Goal: Check status: Check status

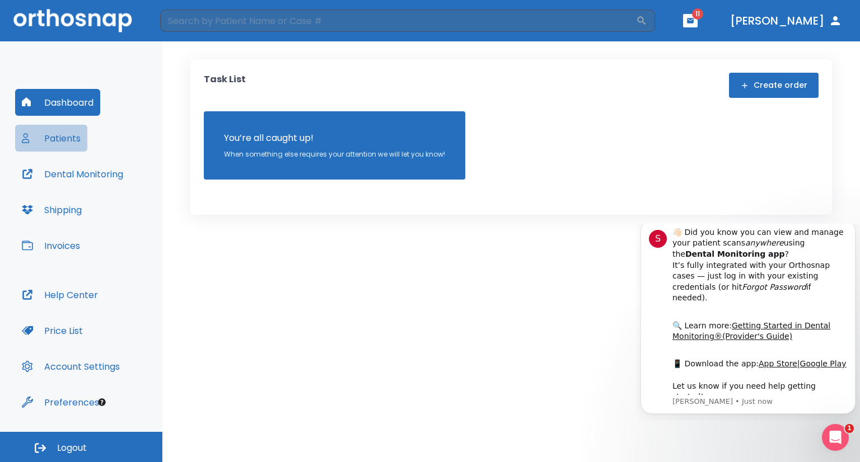
click at [64, 140] on button "Patients" at bounding box center [51, 138] width 72 height 27
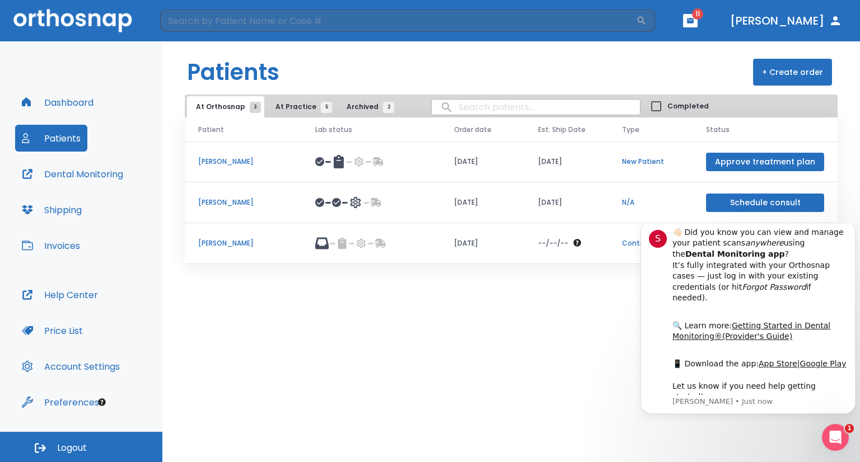
click at [619, 379] on div "Patients + Create order At Orthosnap 3 At Practice 5 Archived 2 Completed Patie…" at bounding box center [511, 251] width 698 height 421
click at [824, 297] on div "👋🏻 Did you know you can view and manage your patient scans anywhere using the D…" at bounding box center [759, 271] width 175 height 88
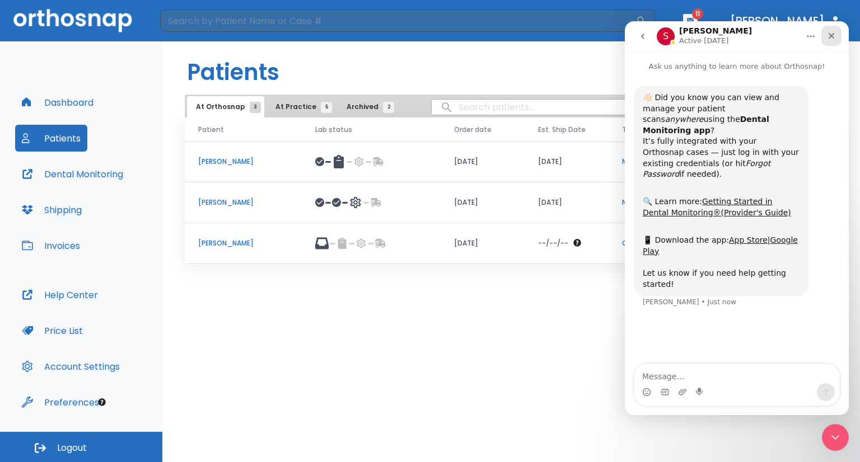
click at [829, 40] on icon "Close" at bounding box center [831, 35] width 9 height 9
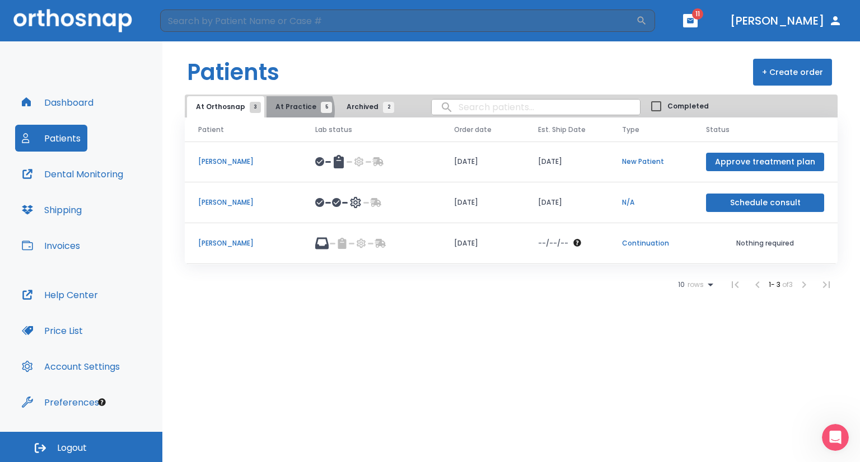
click at [289, 111] on span "At Practice 5" at bounding box center [300, 107] width 51 height 10
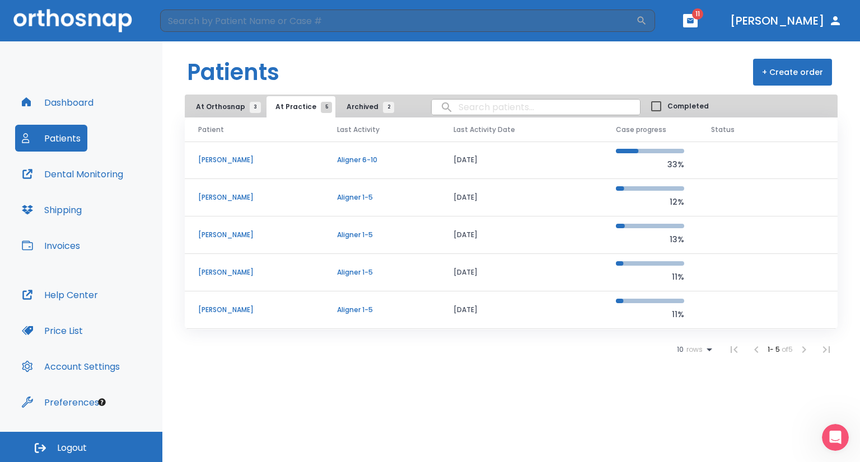
click at [100, 179] on button "Dental Monitoring" at bounding box center [72, 174] width 115 height 27
click at [698, 25] on button "button" at bounding box center [690, 20] width 15 height 13
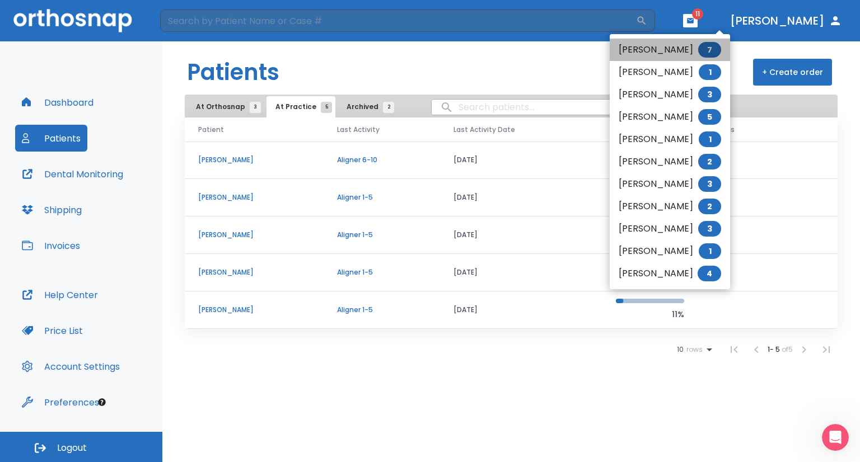
drag, startPoint x: 708, startPoint y: 54, endPoint x: 719, endPoint y: 48, distance: 13.3
click at [719, 48] on span "7" at bounding box center [709, 50] width 23 height 16
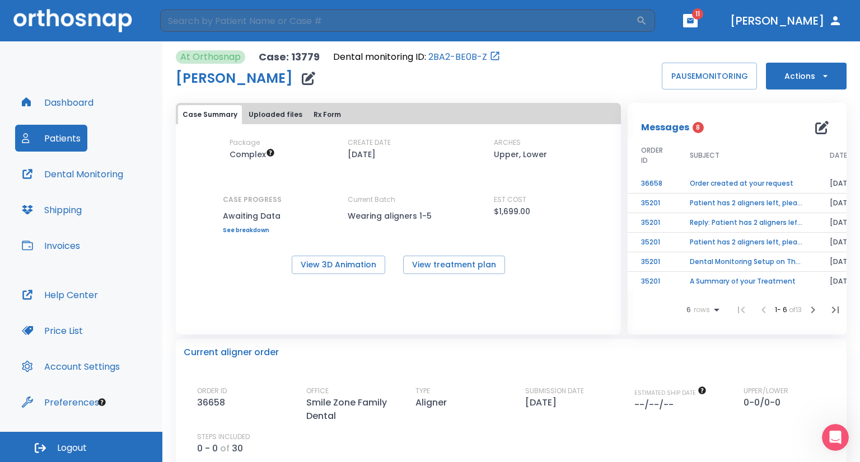
click at [687, 181] on td "Order created at your request" at bounding box center [746, 184] width 140 height 20
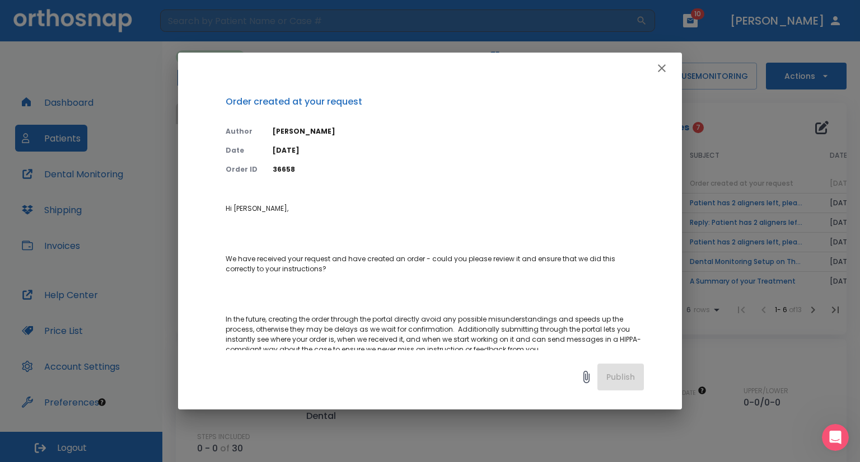
click at [663, 68] on icon "button" at bounding box center [662, 68] width 8 height 8
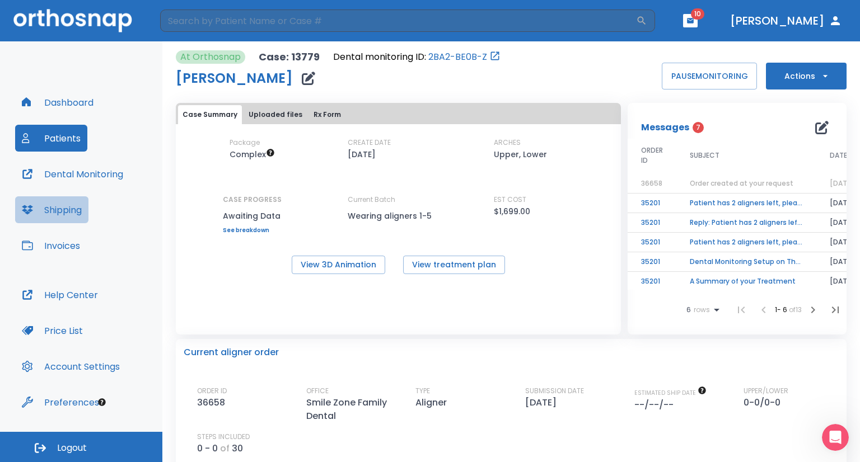
click at [78, 211] on button "Shipping" at bounding box center [51, 210] width 73 height 27
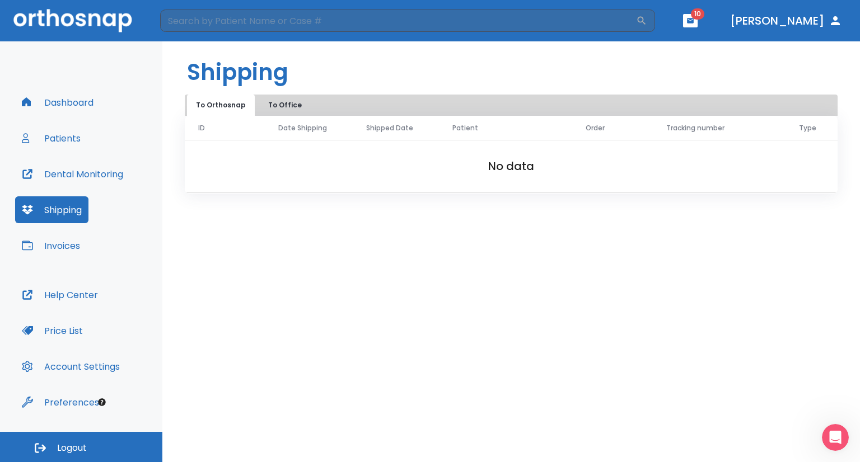
click at [284, 108] on button "To Office" at bounding box center [285, 105] width 56 height 21
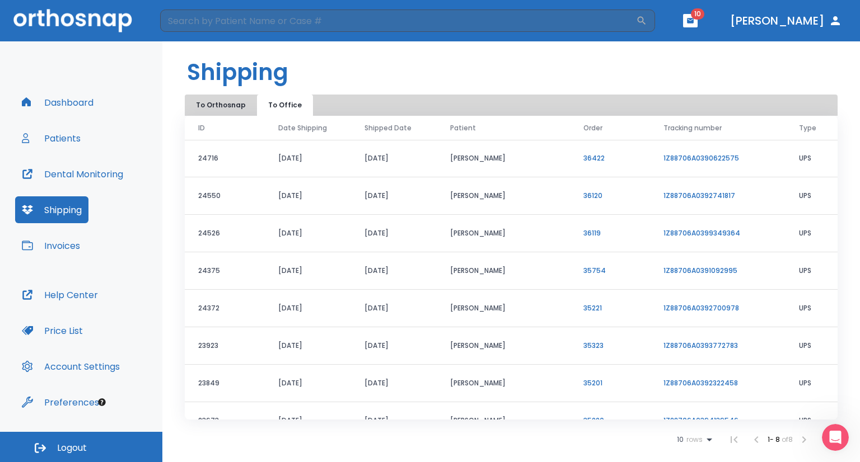
click at [418, 59] on header "Shipping" at bounding box center [511, 67] width 698 height 53
